Goal: Find specific fact: Find specific page/section

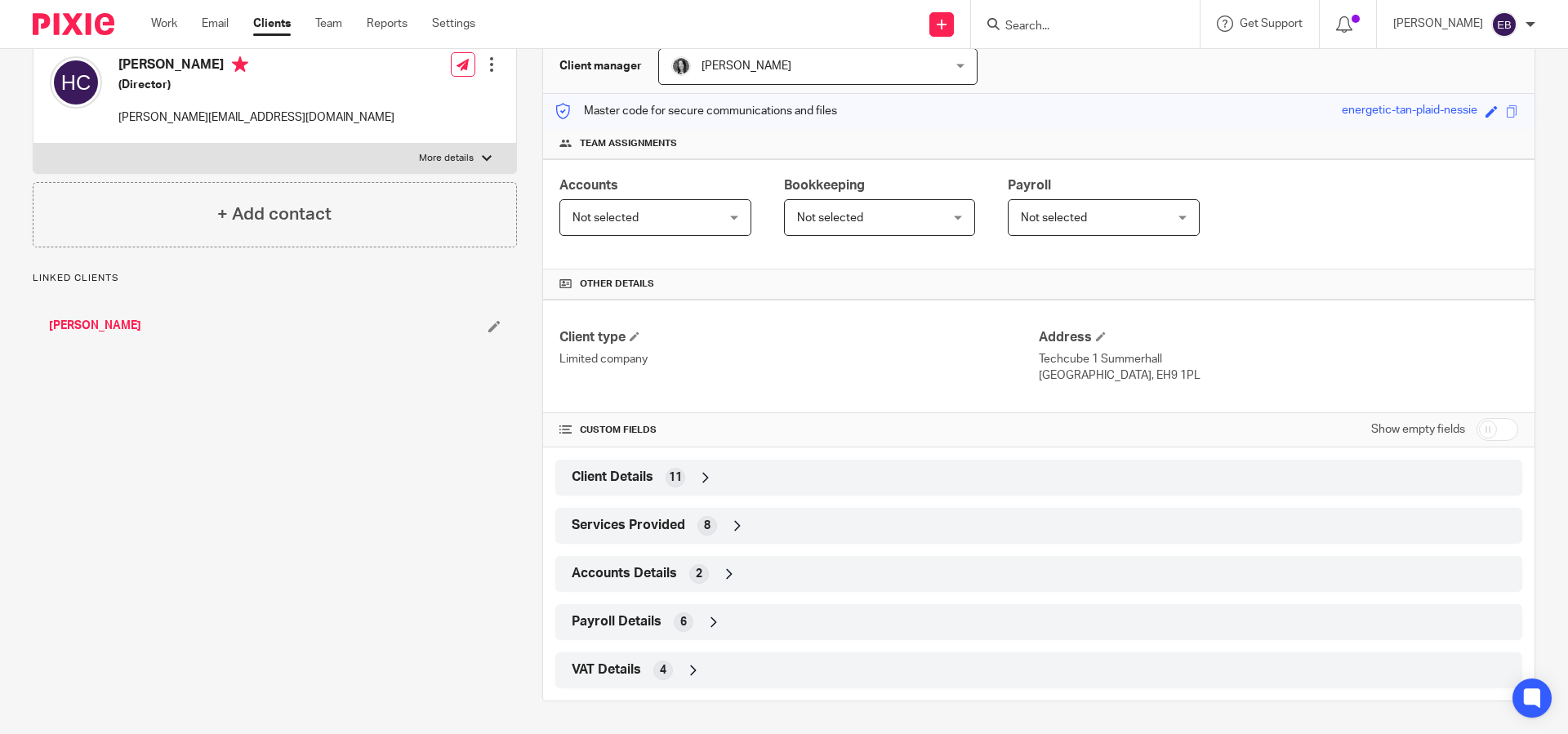
scroll to position [144, 0]
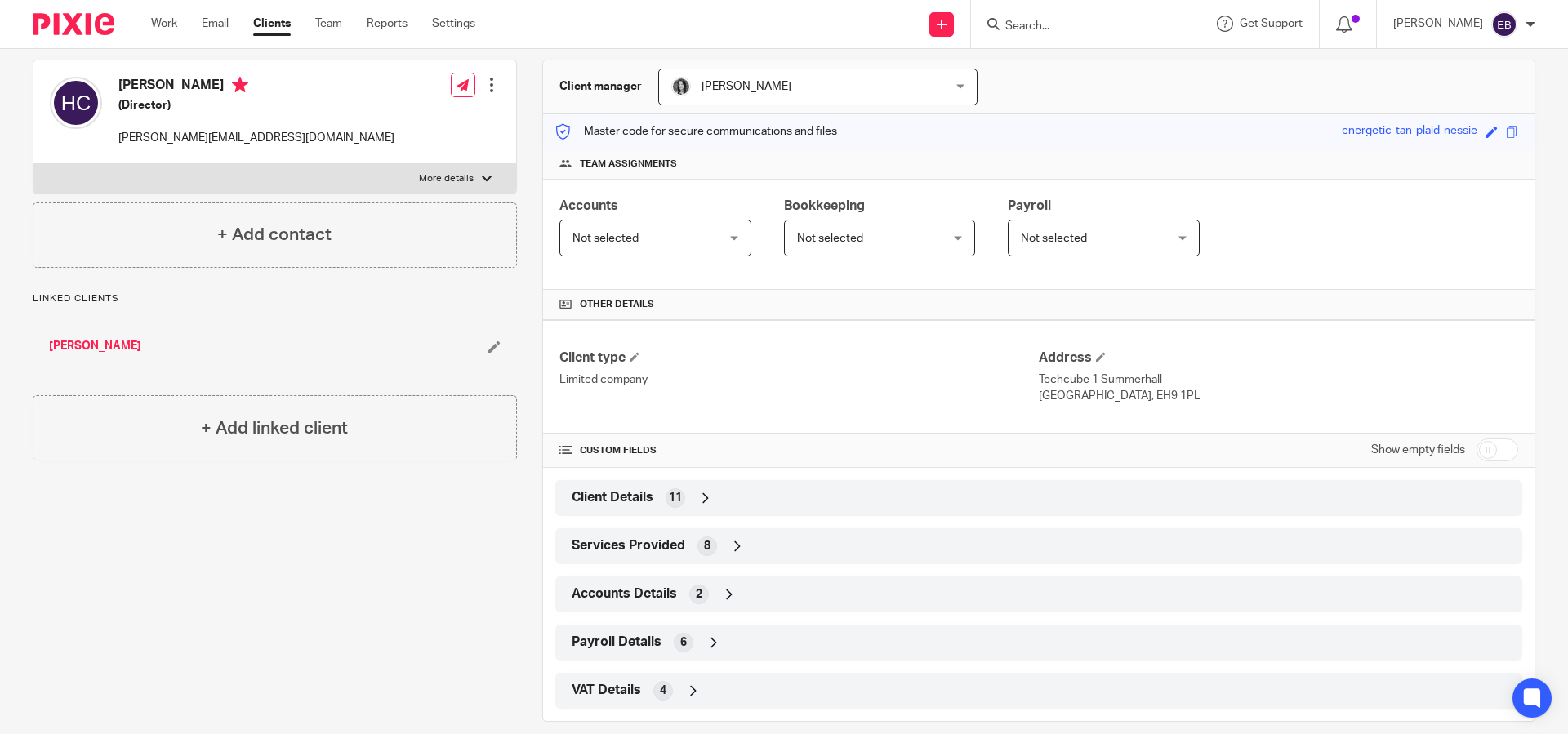
drag, startPoint x: 1034, startPoint y: 381, endPoint x: 1152, endPoint y: 397, distance: 119.1
click at [1151, 399] on div "Address Techcube 1 [GEOGRAPHIC_DATA] [GEOGRAPHIC_DATA], EH9 1PL" at bounding box center [1278, 377] width 479 height 54
click at [1152, 397] on p "[GEOGRAPHIC_DATA], EH9 1PL" at bounding box center [1278, 396] width 479 height 17
drag, startPoint x: 1127, startPoint y: 400, endPoint x: 1033, endPoint y: 383, distance: 95.5
click at [1039, 383] on div "Address Techcube 1 [GEOGRAPHIC_DATA] [GEOGRAPHIC_DATA], EH9 1PL" at bounding box center [1278, 377] width 479 height 54
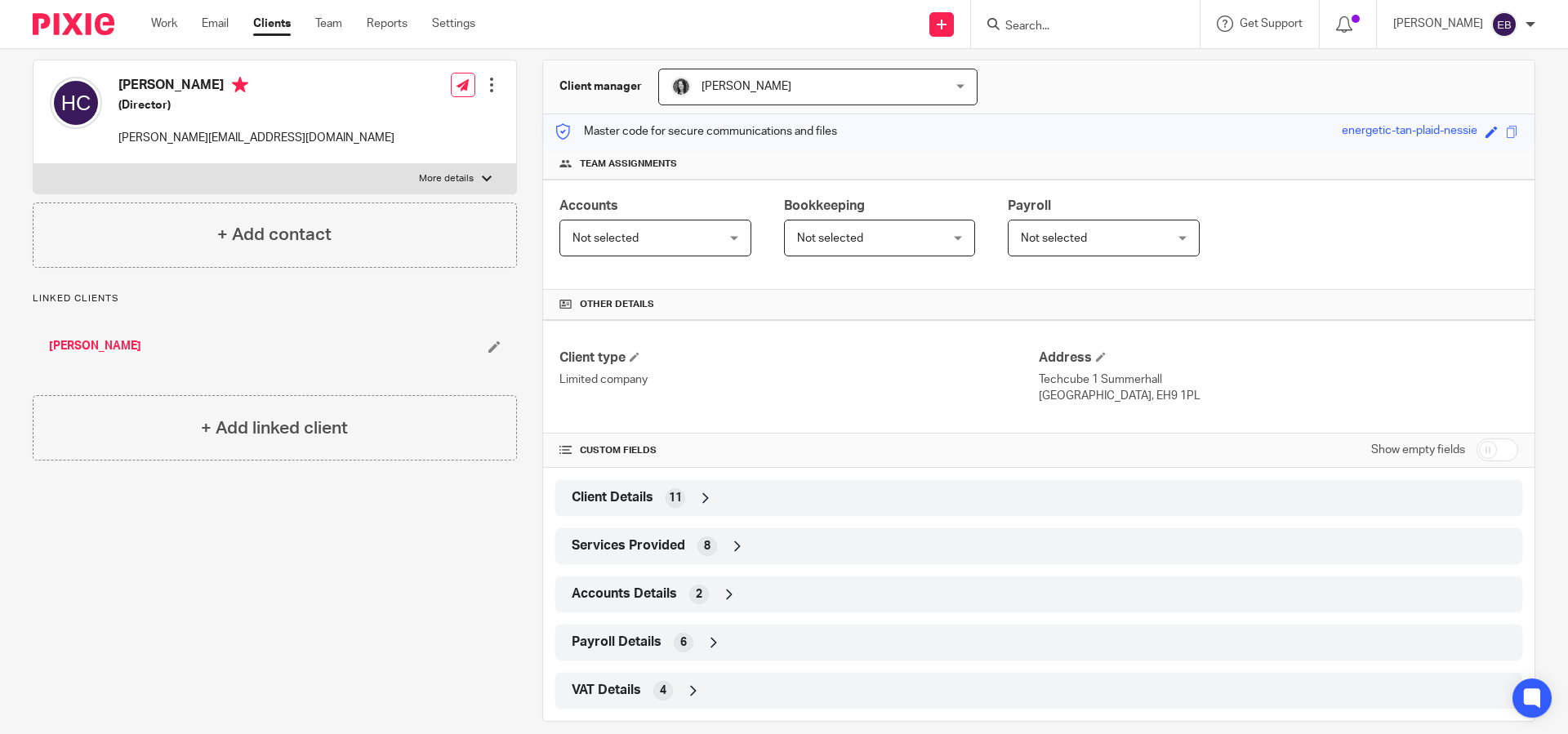
copy div "Techcube [STREET_ADDRESS]"
click at [1157, 401] on p "[GEOGRAPHIC_DATA], EH9 1PL" at bounding box center [1278, 396] width 479 height 17
drag, startPoint x: 1125, startPoint y: 398, endPoint x: 1090, endPoint y: 394, distance: 35.2
click at [1090, 394] on p "[GEOGRAPHIC_DATA], EH9 1PL" at bounding box center [1278, 396] width 479 height 17
copy p "EH9 1PL"
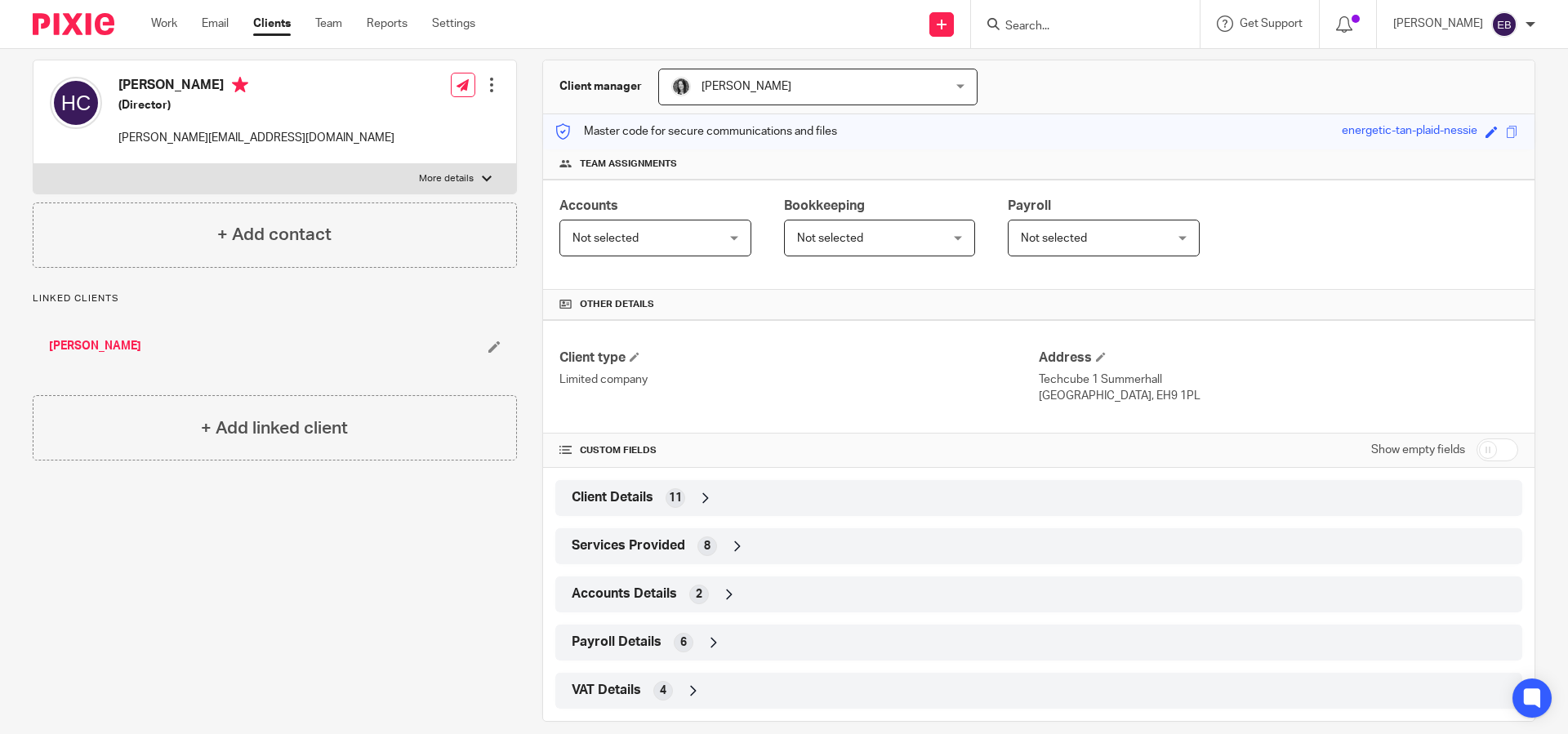
click at [1050, 381] on p "Techcube 1 Summerhall" at bounding box center [1278, 379] width 479 height 17
drag, startPoint x: 1032, startPoint y: 379, endPoint x: 1089, endPoint y: 379, distance: 57.0
click at [1089, 379] on p "Techcube 1 Summerhall" at bounding box center [1278, 379] width 479 height 17
copy p "Techcube 1"
